Goal: Information Seeking & Learning: Check status

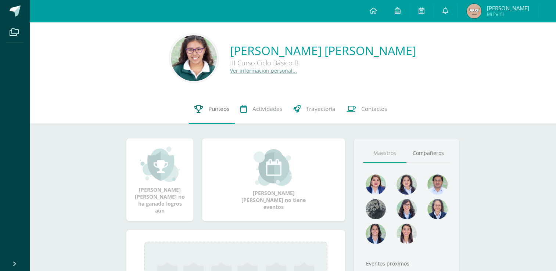
click at [220, 109] on span "Punteos" at bounding box center [219, 109] width 21 height 8
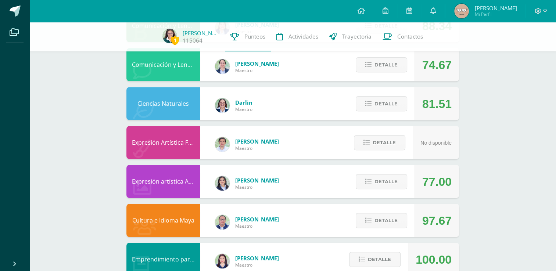
scroll to position [379, 0]
click at [393, 108] on span "Detalle" at bounding box center [386, 104] width 23 height 14
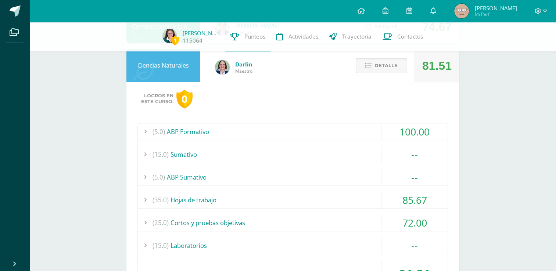
scroll to position [516, 0]
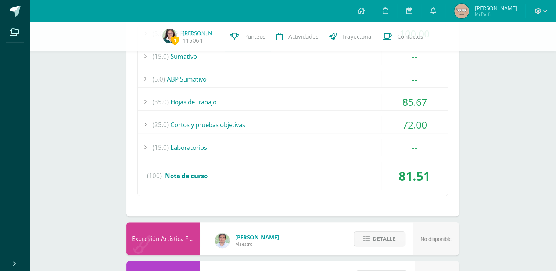
click at [280, 129] on div "(25.0) Cortos y pruebas objetivas" at bounding box center [293, 125] width 310 height 17
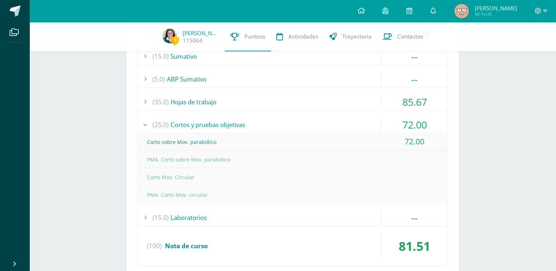
click at [264, 125] on div "(25.0) Cortos y pruebas objetivas" at bounding box center [293, 125] width 310 height 17
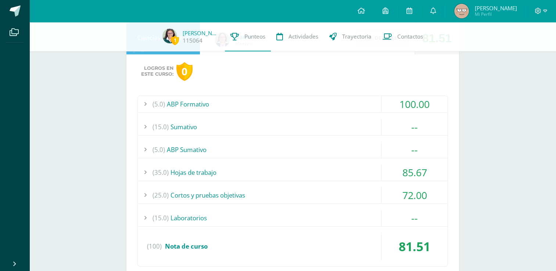
scroll to position [404, 0]
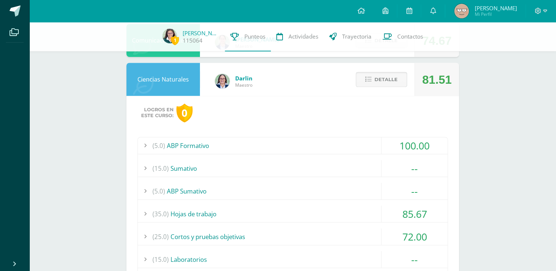
click at [391, 79] on span "Detalle" at bounding box center [386, 80] width 23 height 14
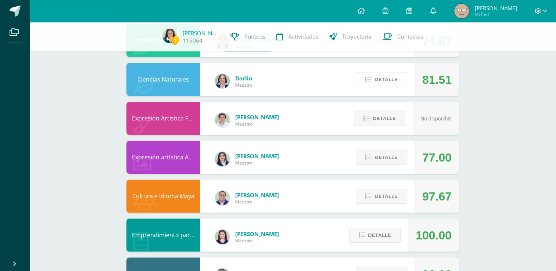
scroll to position [349, 0]
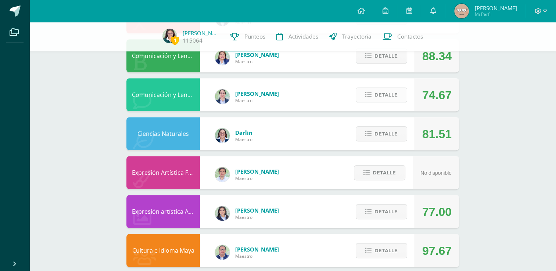
click at [371, 99] on button "Detalle" at bounding box center [381, 95] width 51 height 15
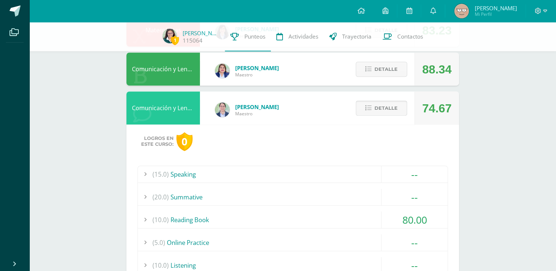
scroll to position [285, 0]
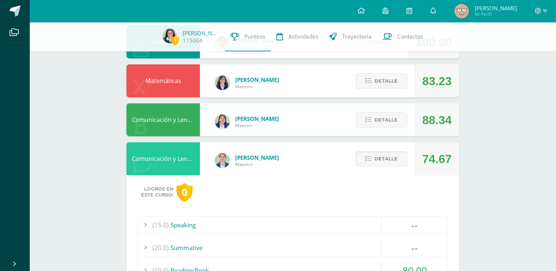
click at [377, 159] on span "Detalle" at bounding box center [386, 159] width 23 height 14
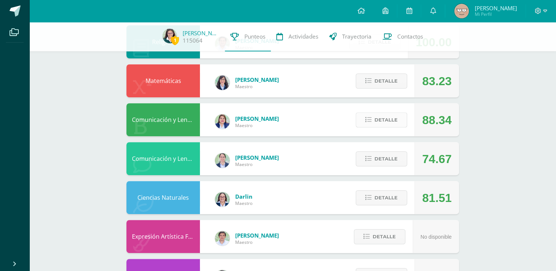
click at [384, 117] on span "Detalle" at bounding box center [386, 120] width 23 height 14
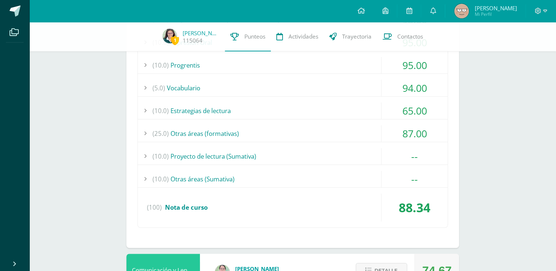
scroll to position [454, 0]
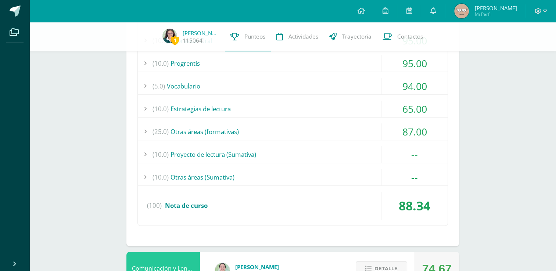
click at [255, 156] on div "(10.0) Proyecto de lectura (Sumativa)" at bounding box center [293, 154] width 310 height 17
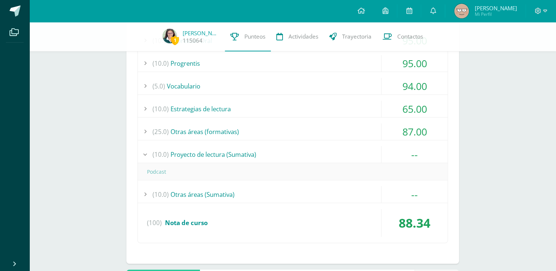
click at [255, 156] on div "(10.0) Proyecto de lectura (Sumativa)" at bounding box center [293, 154] width 310 height 17
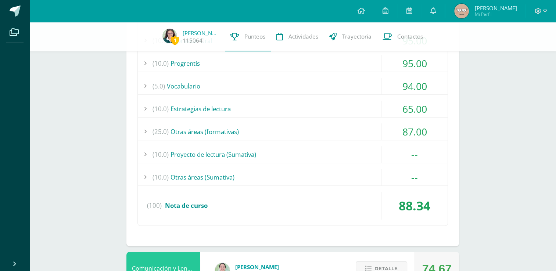
click at [230, 174] on div "(10.0) Otras áreas (Sumativa)" at bounding box center [293, 177] width 310 height 17
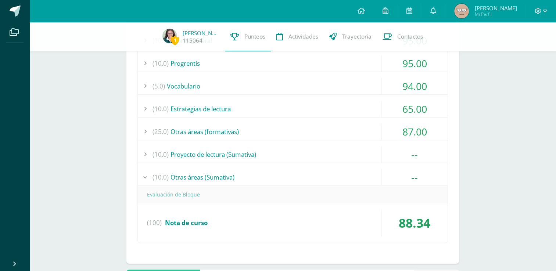
click at [231, 174] on div "(10.0) Otras áreas (Sumativa)" at bounding box center [293, 177] width 310 height 17
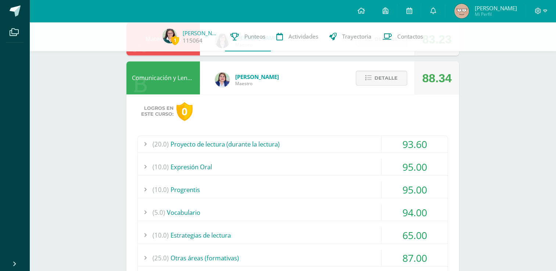
scroll to position [325, 0]
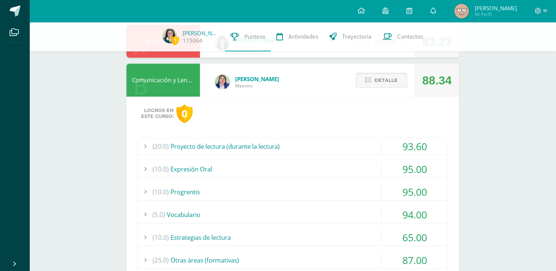
click at [373, 83] on button "Detalle" at bounding box center [381, 80] width 51 height 15
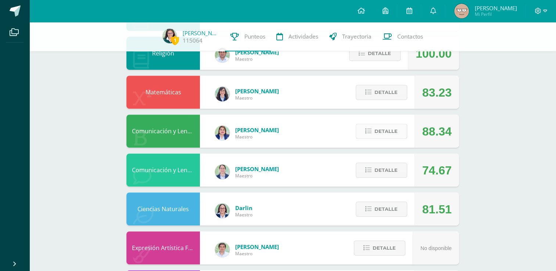
scroll to position [273, 0]
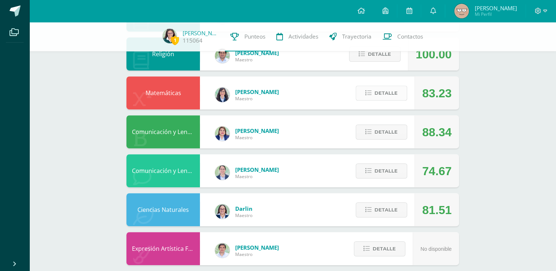
click at [373, 94] on button "Detalle" at bounding box center [381, 93] width 51 height 15
click at [302, 143] on div "Comunicación y Lenguaje Idioma Español Alma Foronda Maestro 88.34 Detalle Logro…" at bounding box center [293, 131] width 333 height 33
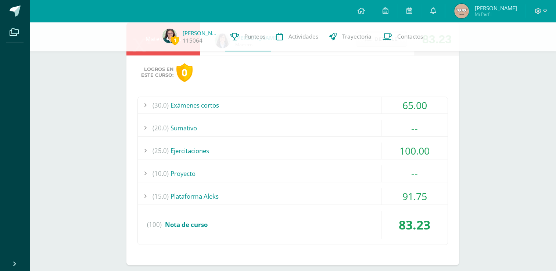
scroll to position [331, 0]
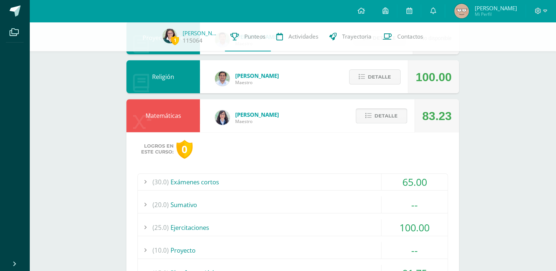
click at [371, 119] on icon at bounding box center [369, 116] width 6 height 6
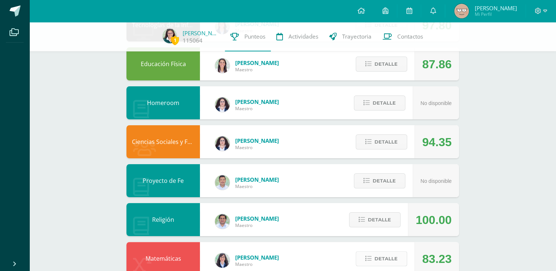
scroll to position [102, 0]
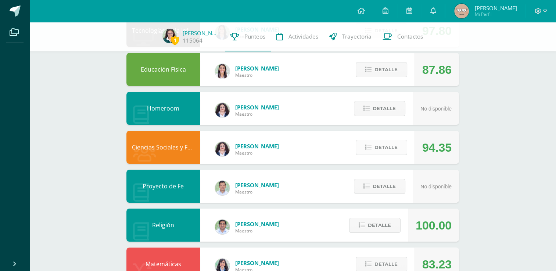
click at [372, 146] on icon at bounding box center [369, 148] width 6 height 6
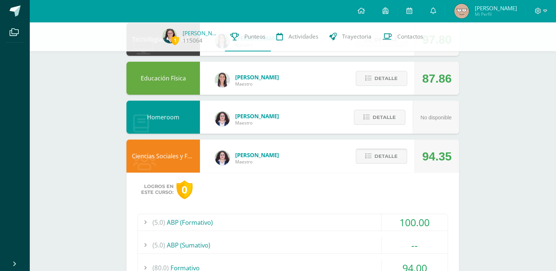
click at [382, 160] on span "Detalle" at bounding box center [386, 157] width 23 height 14
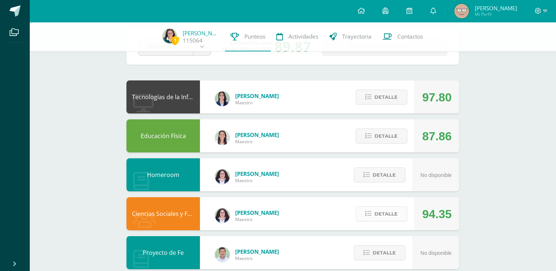
scroll to position [30, 0]
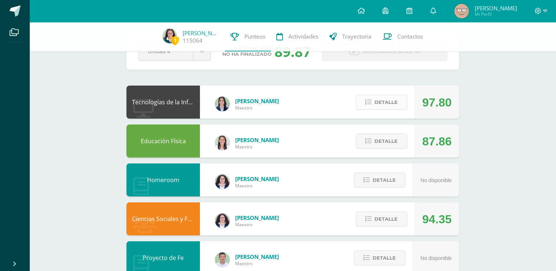
click at [392, 102] on span "Detalle" at bounding box center [386, 103] width 23 height 14
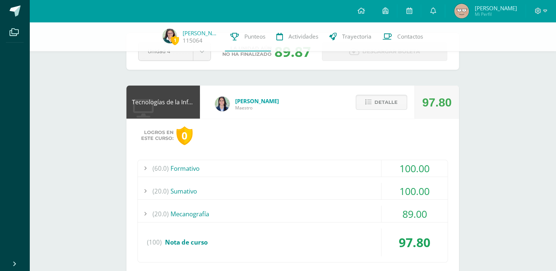
click at [214, 197] on div "(20.0) Sumativo" at bounding box center [293, 191] width 310 height 17
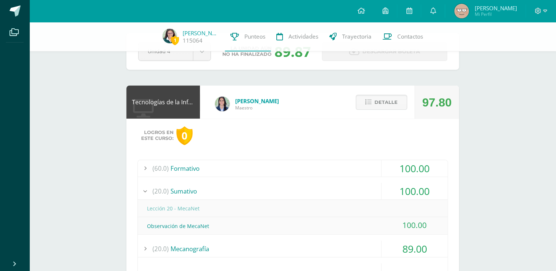
click at [214, 197] on div "(20.0) Sumativo" at bounding box center [293, 191] width 310 height 17
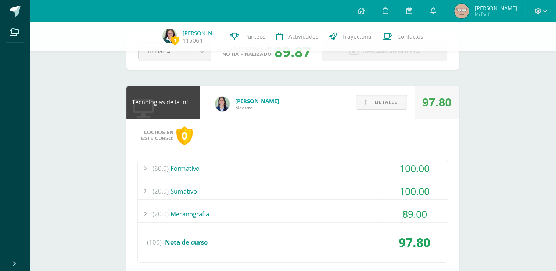
click at [365, 109] on button "Detalle" at bounding box center [381, 102] width 51 height 15
